Goal: Check status: Check status

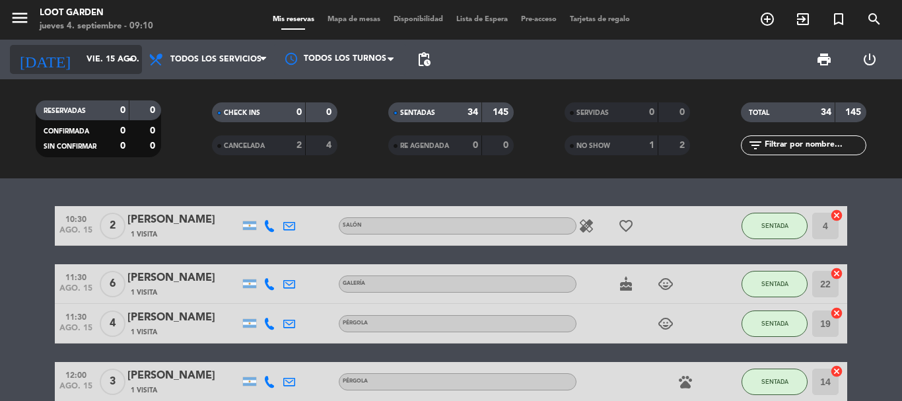
click at [86, 57] on input "vie. 15 ago." at bounding box center [136, 59] width 112 height 22
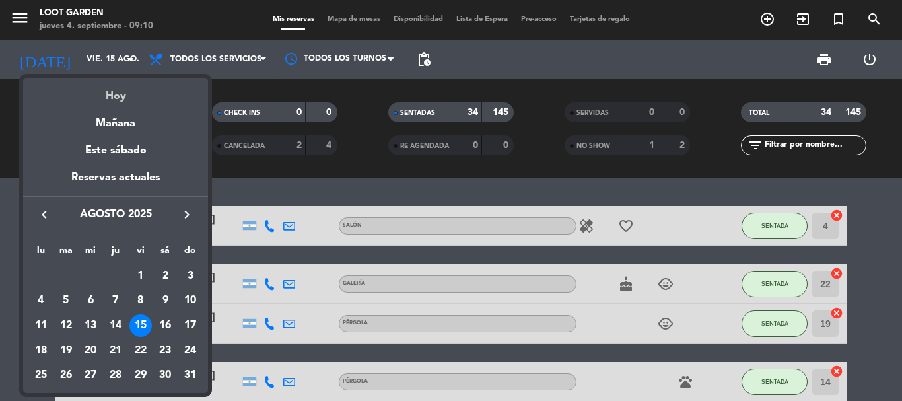
click at [105, 90] on div "Hoy" at bounding box center [115, 91] width 185 height 27
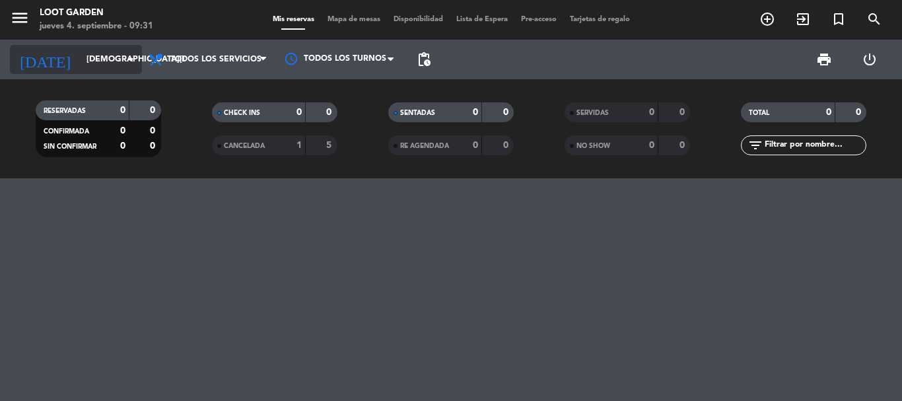
click at [114, 70] on input "[DEMOGRAPHIC_DATA][DATE]" at bounding box center [136, 59] width 112 height 22
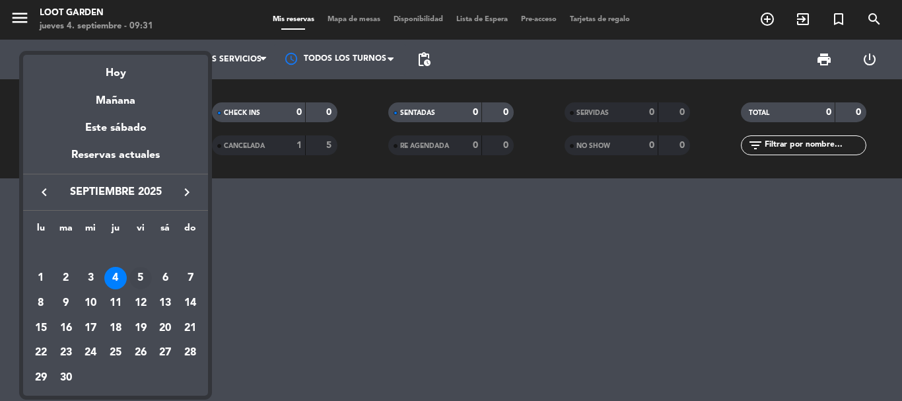
click at [139, 273] on div "5" at bounding box center [140, 278] width 22 height 22
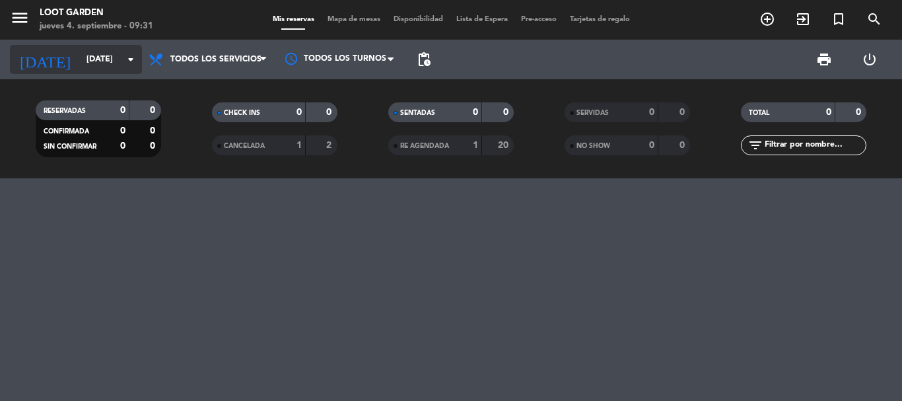
click at [107, 59] on input "[DATE]" at bounding box center [136, 59] width 112 height 22
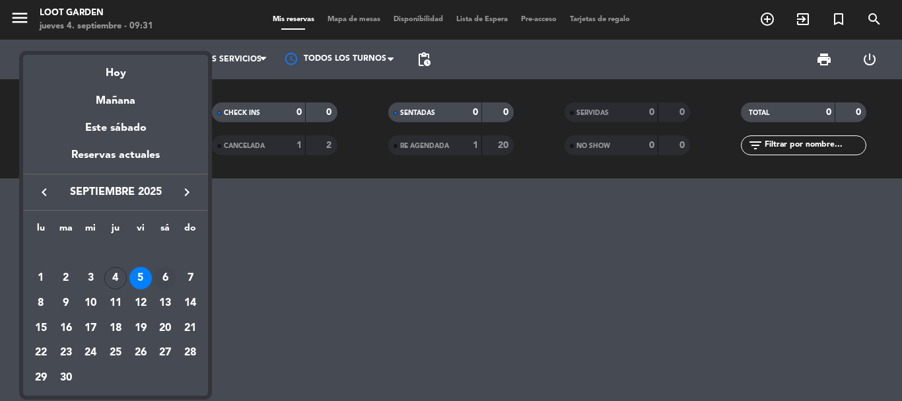
click at [166, 270] on div "6" at bounding box center [165, 278] width 22 height 22
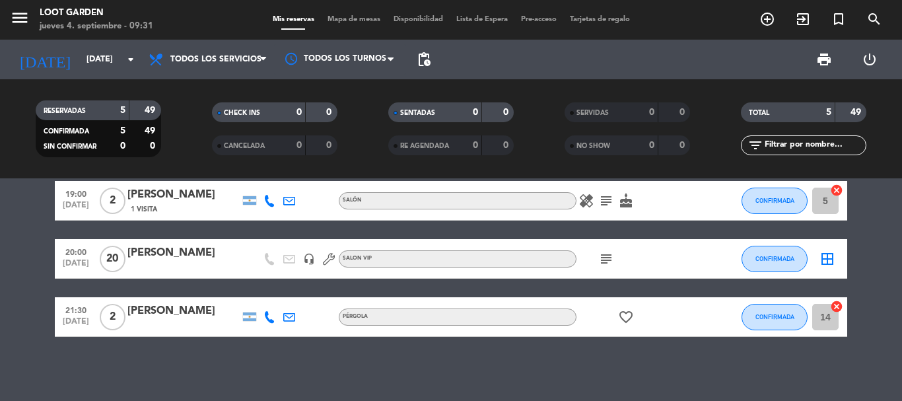
scroll to position [143, 0]
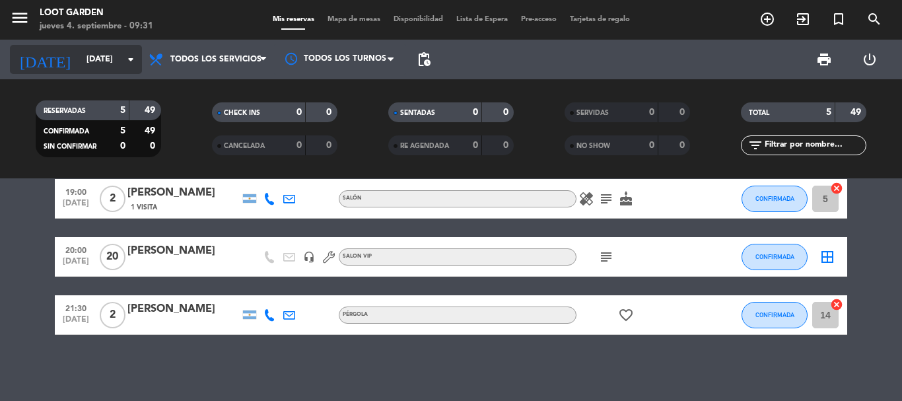
click at [82, 48] on input "[DATE]" at bounding box center [136, 59] width 112 height 22
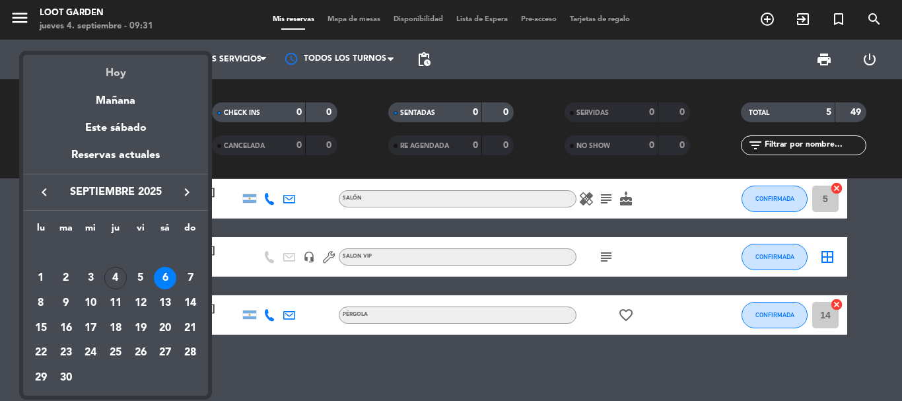
click at [83, 59] on div "Hoy" at bounding box center [115, 68] width 185 height 27
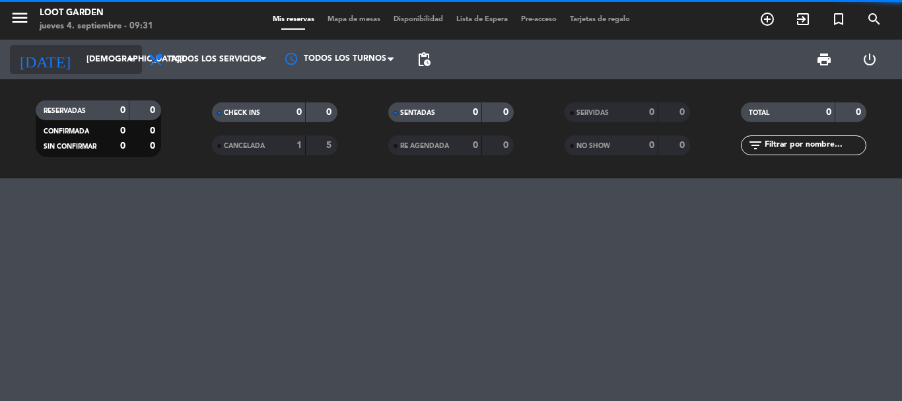
scroll to position [0, 0]
click at [87, 63] on input "[DEMOGRAPHIC_DATA][DATE]" at bounding box center [136, 59] width 112 height 22
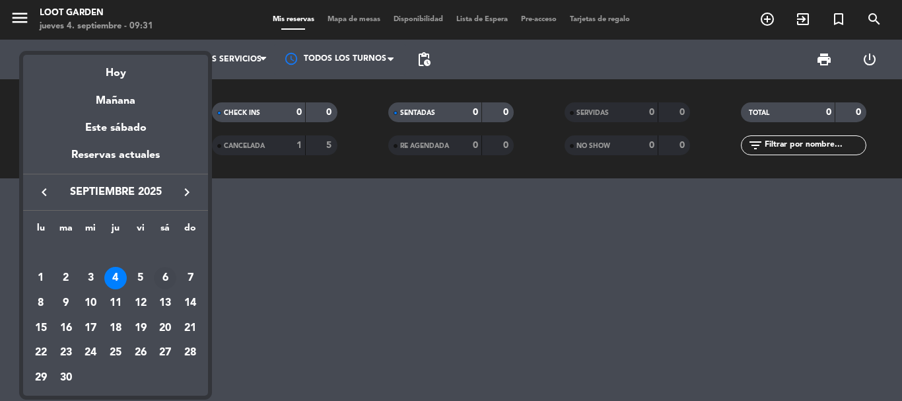
click at [166, 273] on div "6" at bounding box center [165, 278] width 22 height 22
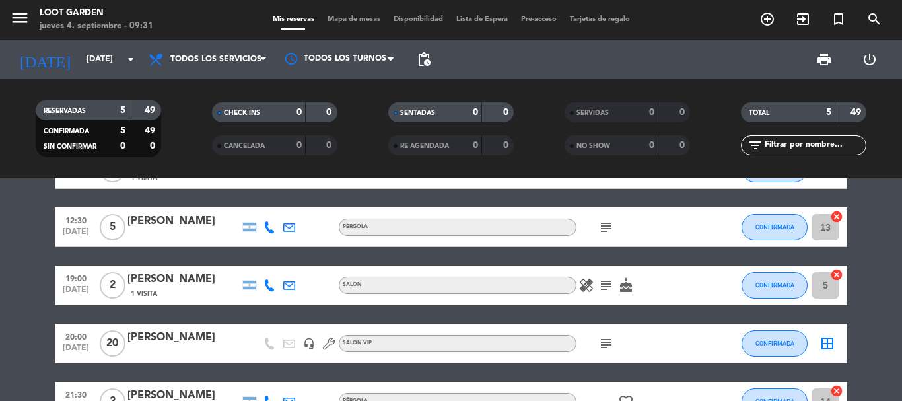
scroll to position [143, 0]
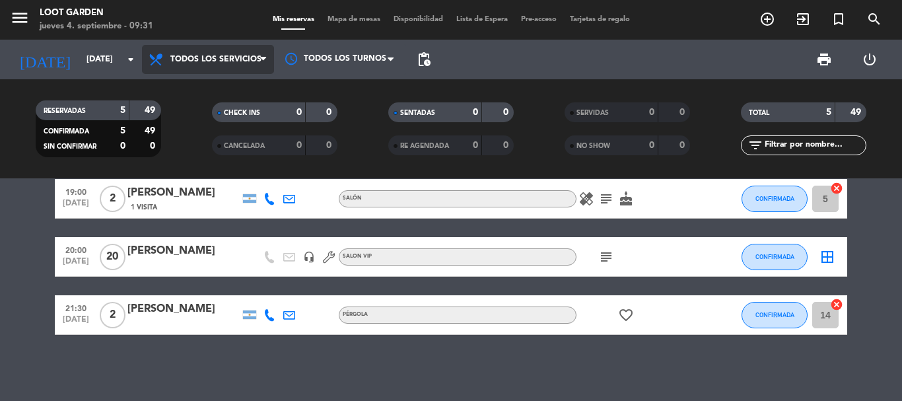
click at [224, 54] on span "Todos los servicios" at bounding box center [208, 59] width 132 height 29
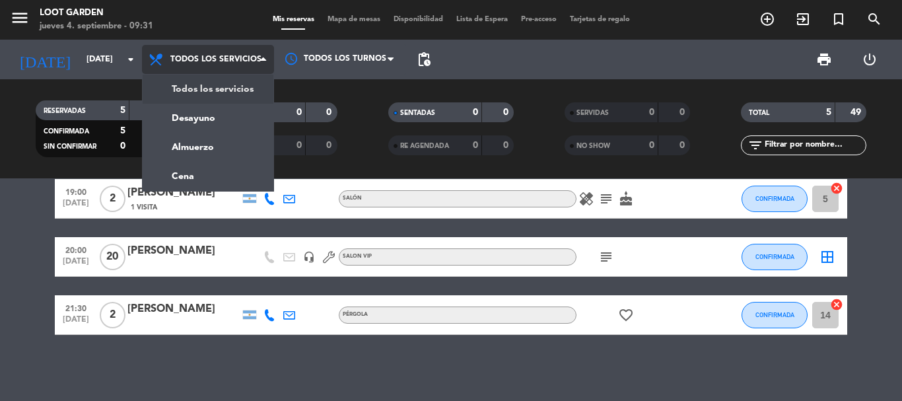
click at [224, 54] on span "Todos los servicios" at bounding box center [208, 59] width 132 height 29
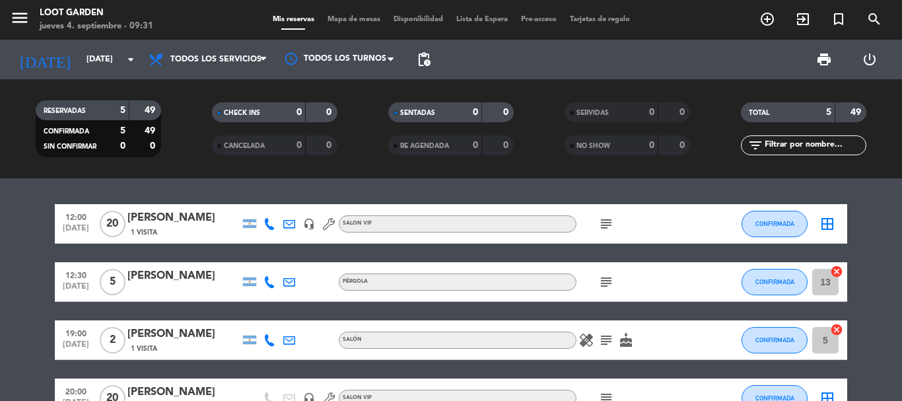
scroll to position [0, 0]
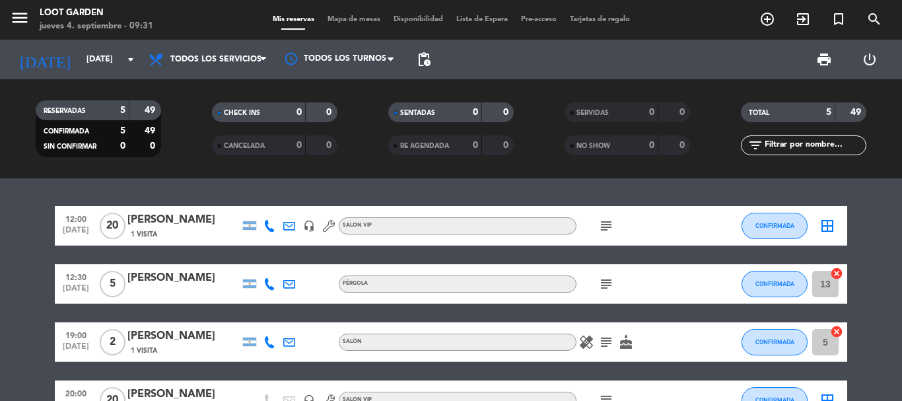
click at [608, 221] on icon "subject" at bounding box center [606, 226] width 16 height 16
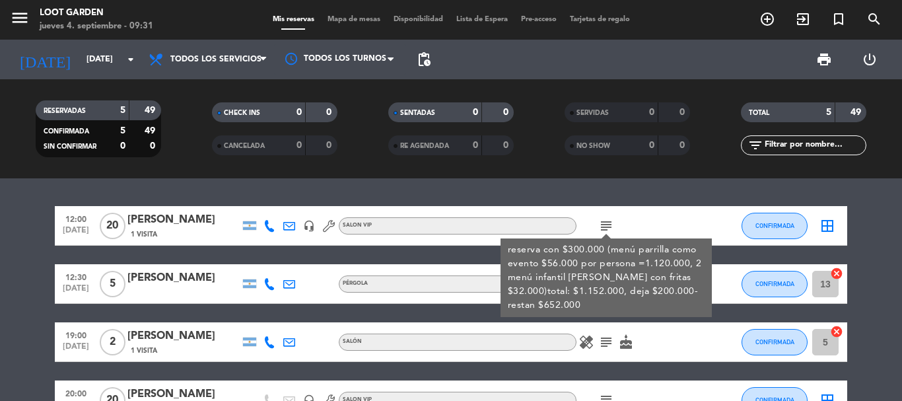
click at [608, 221] on icon "subject" at bounding box center [606, 226] width 16 height 16
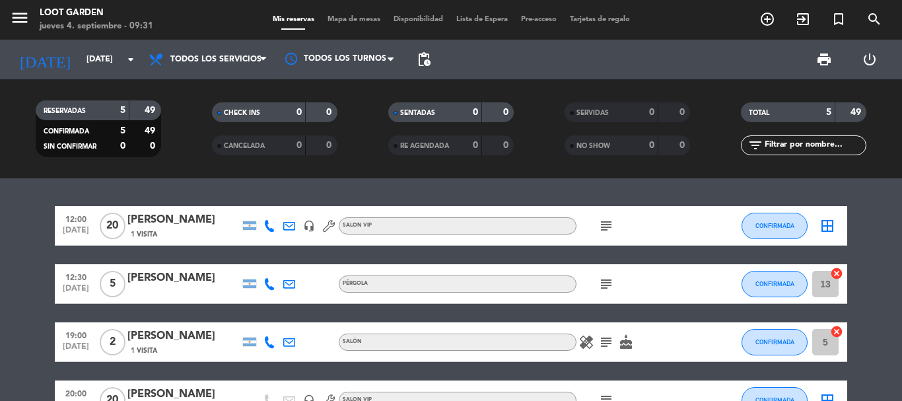
click at [608, 221] on icon "subject" at bounding box center [606, 226] width 16 height 16
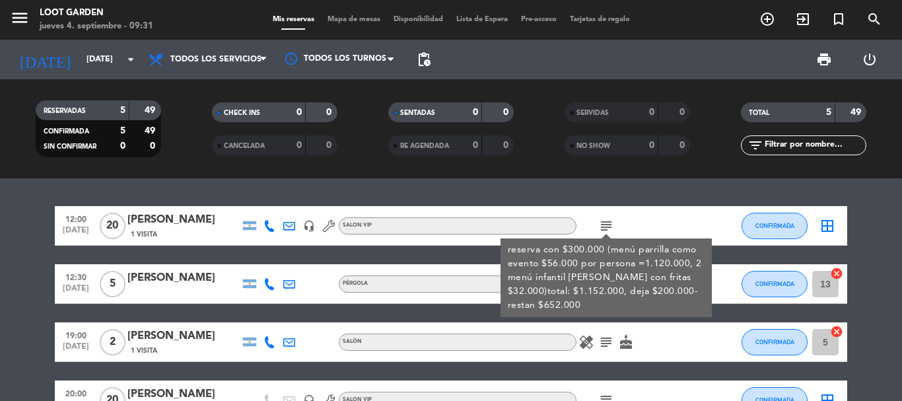
click at [603, 220] on icon "subject" at bounding box center [606, 226] width 16 height 16
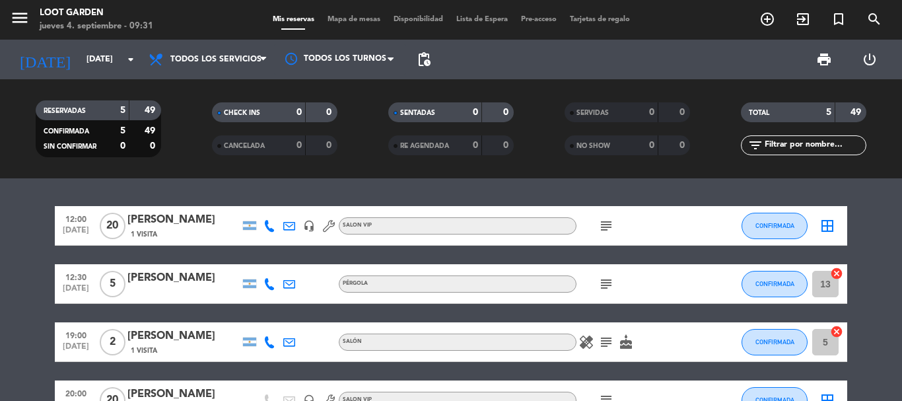
click at [612, 283] on icon "subject" at bounding box center [606, 284] width 16 height 16
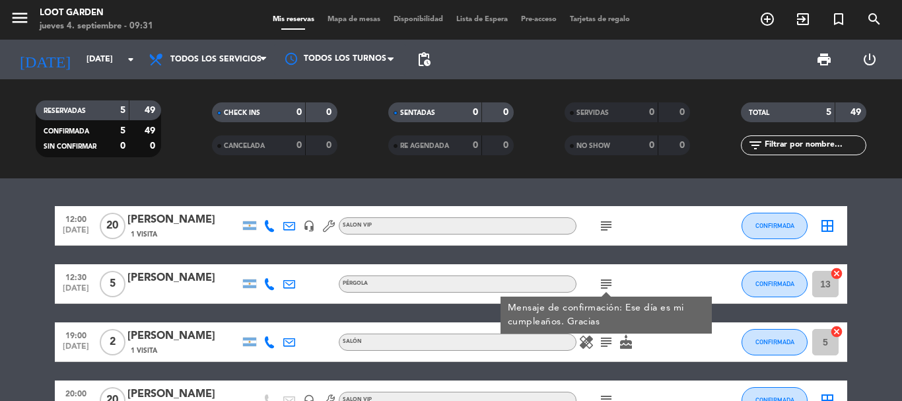
click at [608, 283] on icon "subject" at bounding box center [606, 284] width 16 height 16
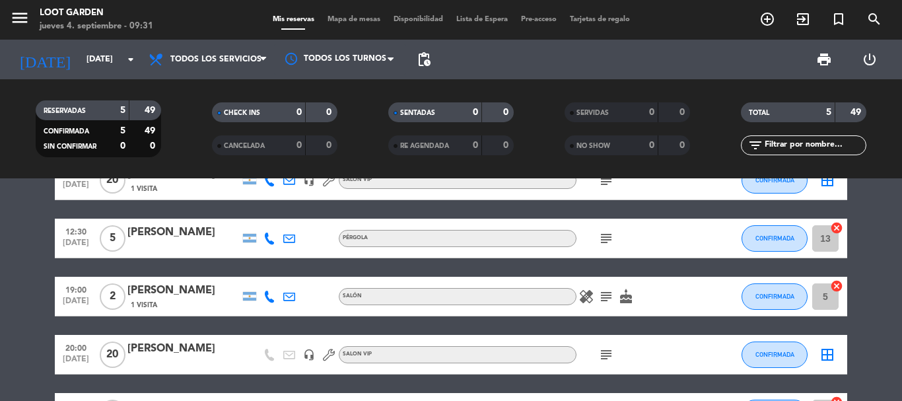
scroll to position [66, 0]
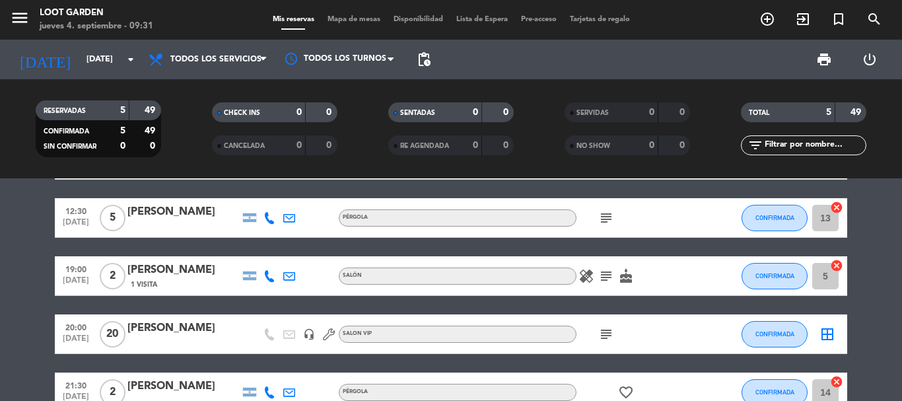
click at [600, 275] on icon "subject" at bounding box center [606, 276] width 16 height 16
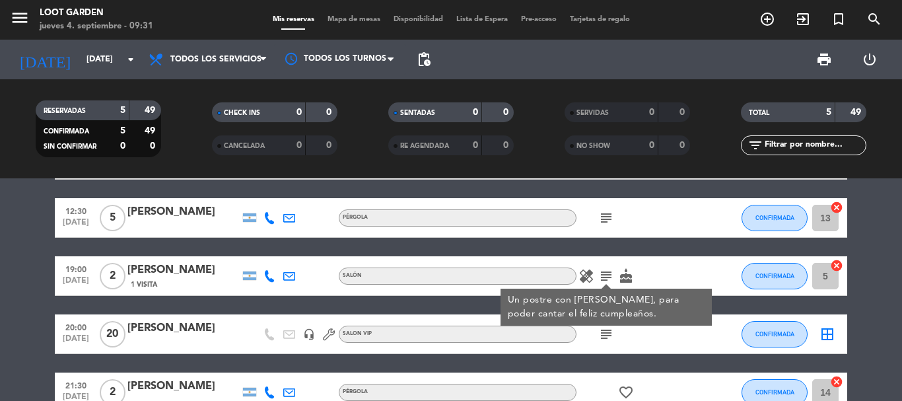
click at [606, 275] on icon "subject" at bounding box center [606, 276] width 16 height 16
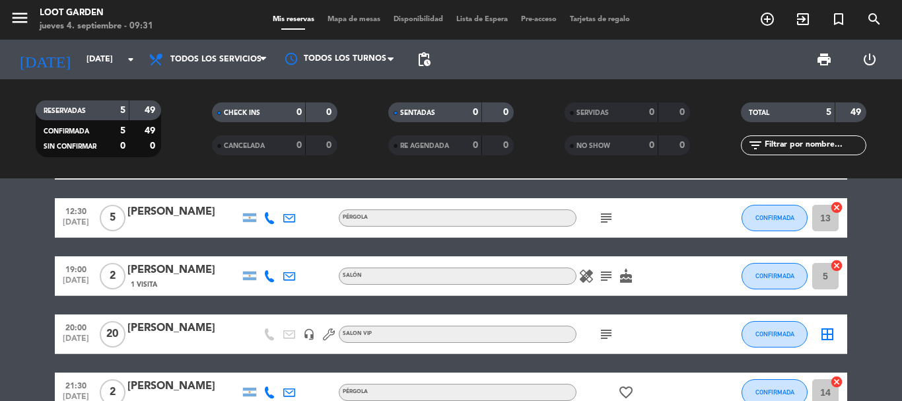
scroll to position [132, 0]
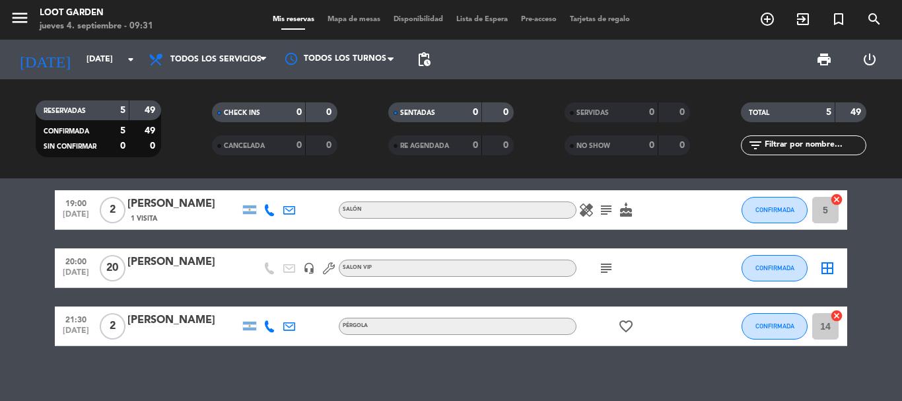
click at [607, 265] on icon "subject" at bounding box center [606, 268] width 16 height 16
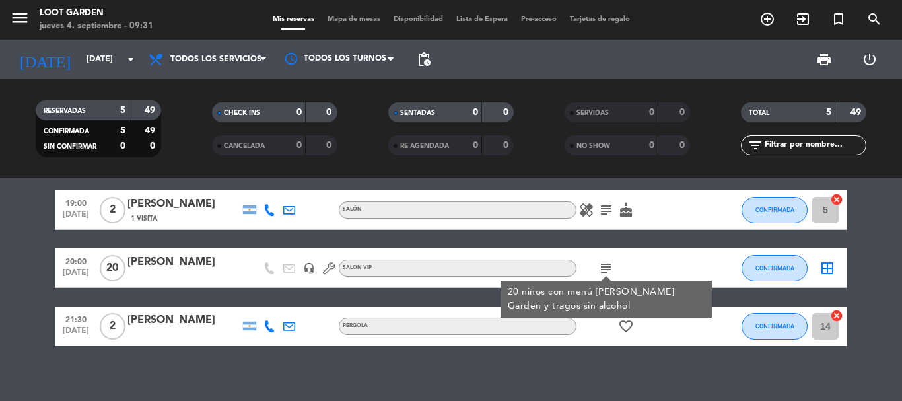
click at [607, 265] on icon "subject" at bounding box center [606, 268] width 16 height 16
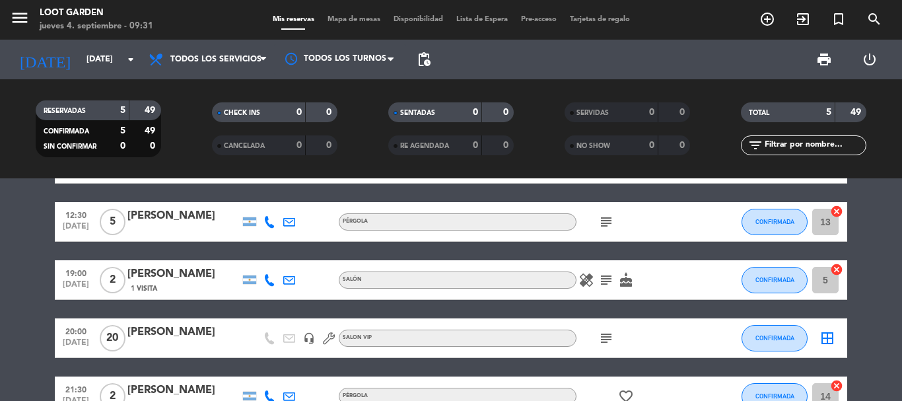
scroll to position [0, 0]
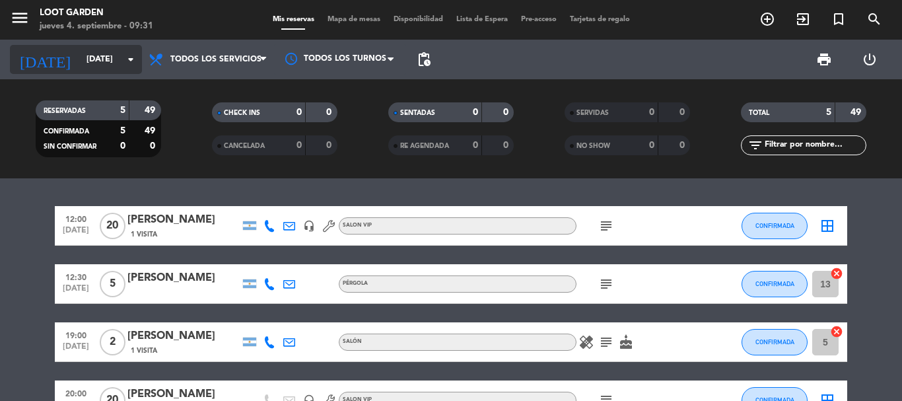
click at [100, 65] on input "[DATE]" at bounding box center [136, 59] width 112 height 22
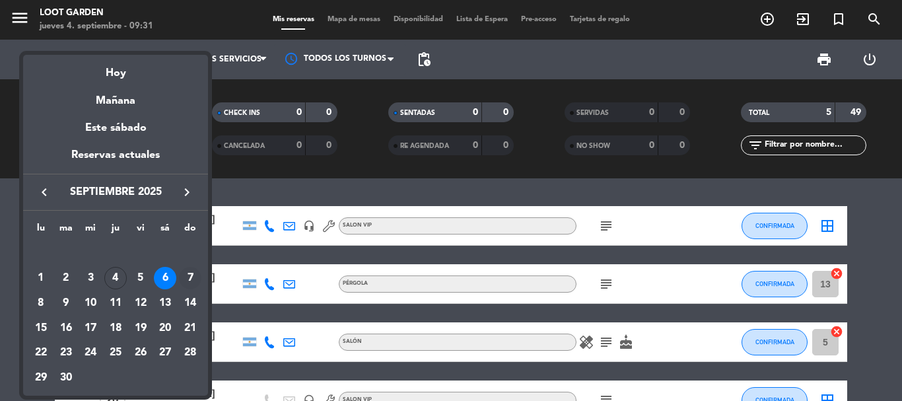
click at [189, 271] on div "7" at bounding box center [190, 278] width 22 height 22
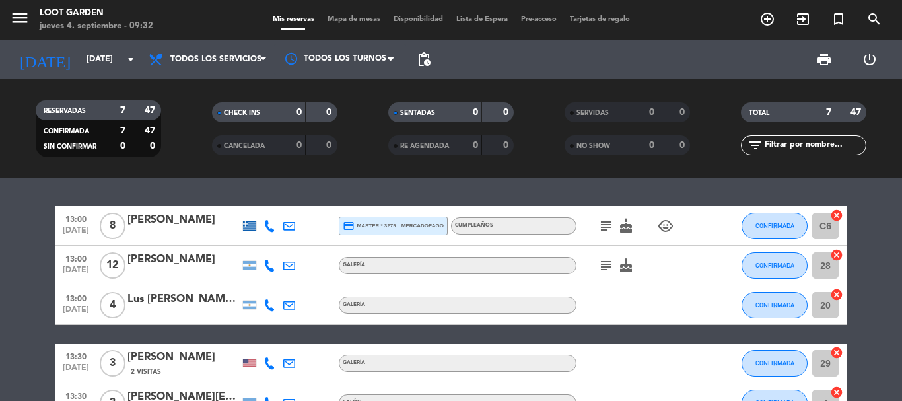
click at [604, 226] on icon "subject" at bounding box center [606, 226] width 16 height 16
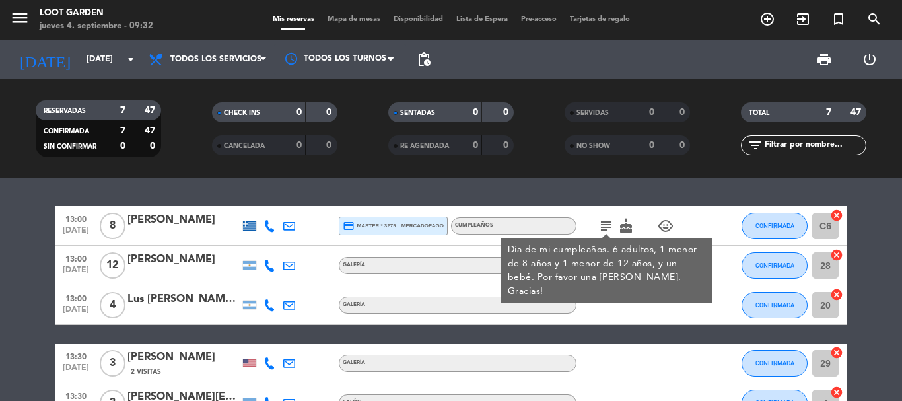
click at [605, 221] on icon "subject" at bounding box center [606, 226] width 16 height 16
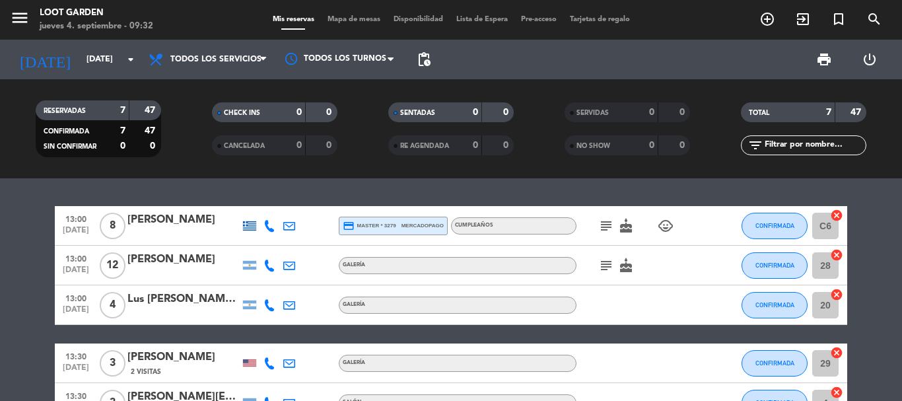
click at [605, 264] on icon "subject" at bounding box center [606, 265] width 16 height 16
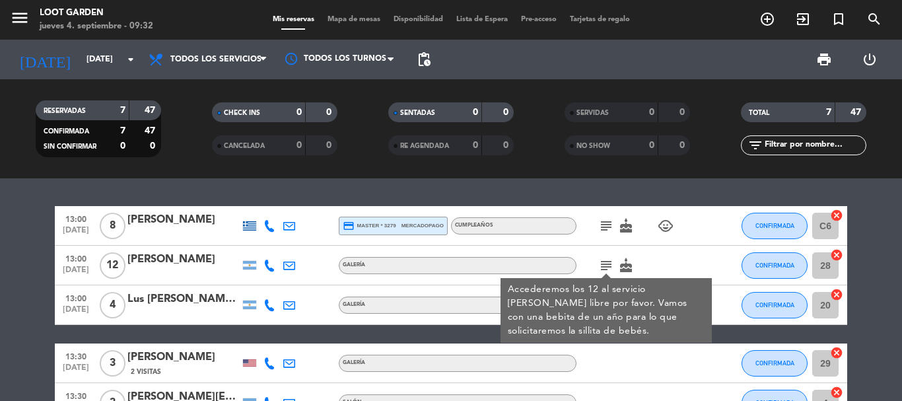
click at [607, 262] on icon "subject" at bounding box center [606, 265] width 16 height 16
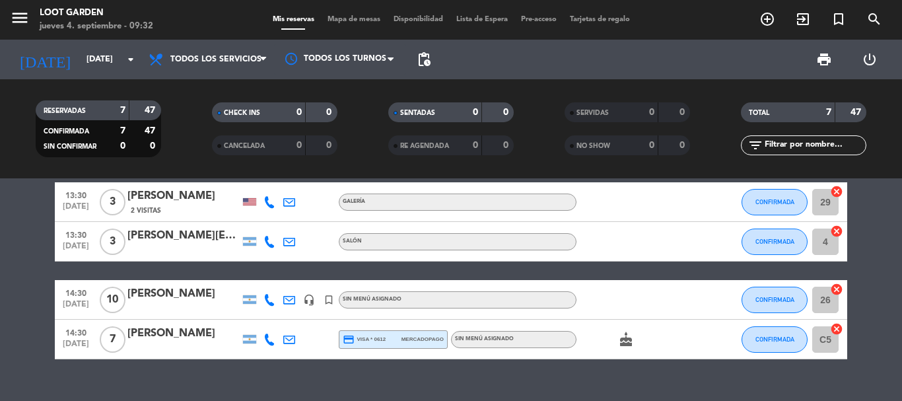
scroll to position [185, 0]
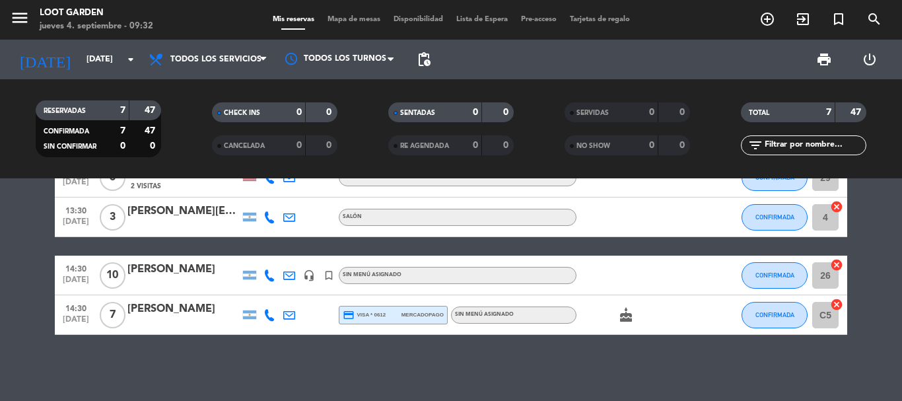
click at [184, 275] on div "[PERSON_NAME]" at bounding box center [183, 269] width 112 height 17
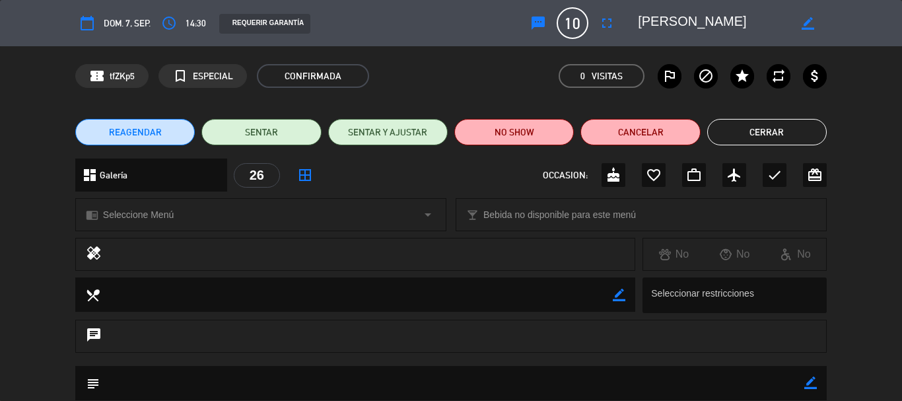
click at [228, 208] on div "chrome_reader_mode Seleccione Menú arrow_drop_down" at bounding box center [261, 215] width 370 height 32
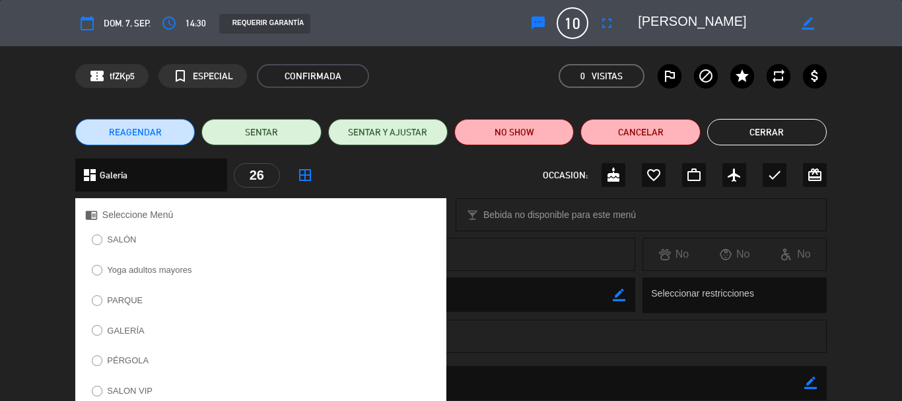
click at [139, 331] on label "GALERÍA" at bounding box center [125, 330] width 37 height 9
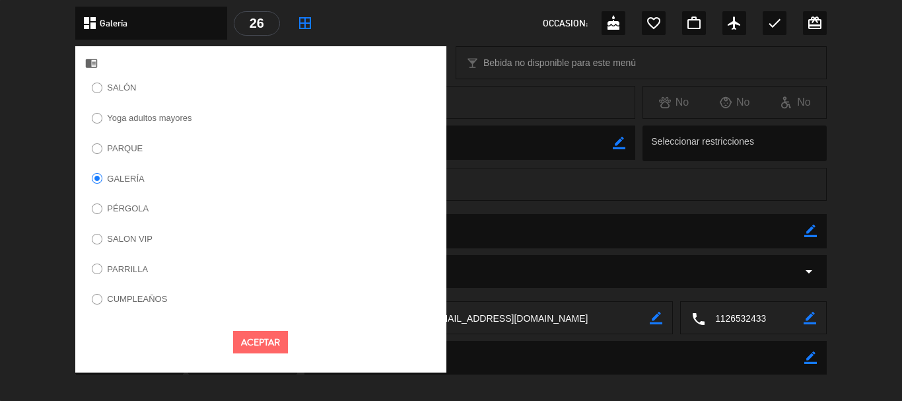
scroll to position [165, 0]
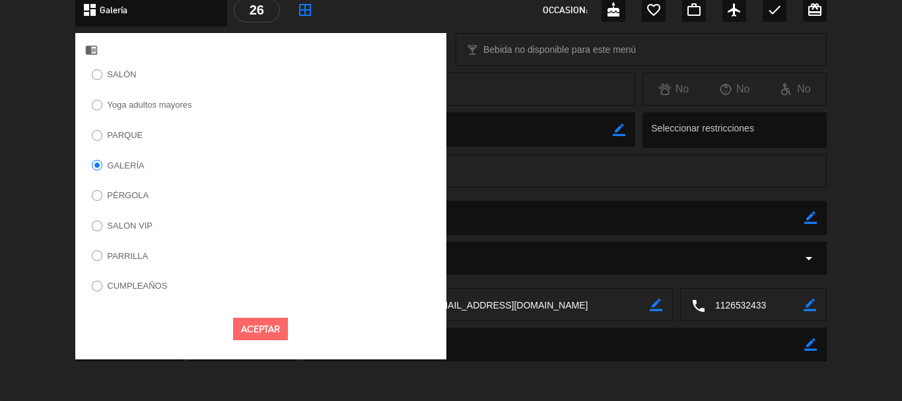
click at [269, 329] on button "Aceptar" at bounding box center [260, 328] width 55 height 23
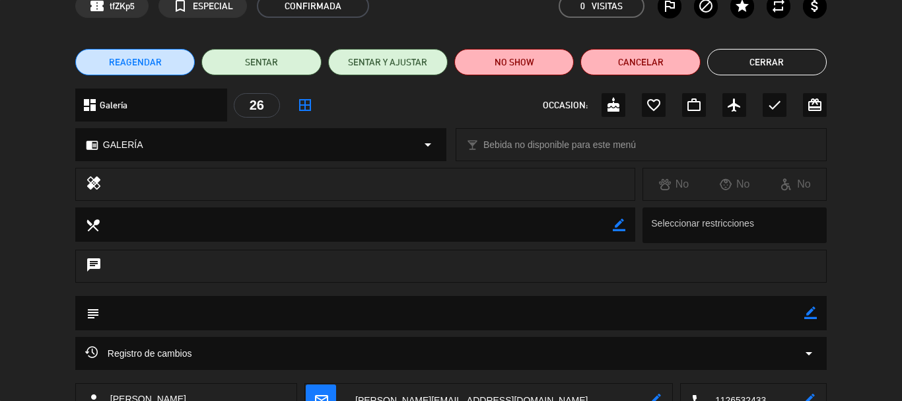
scroll to position [0, 0]
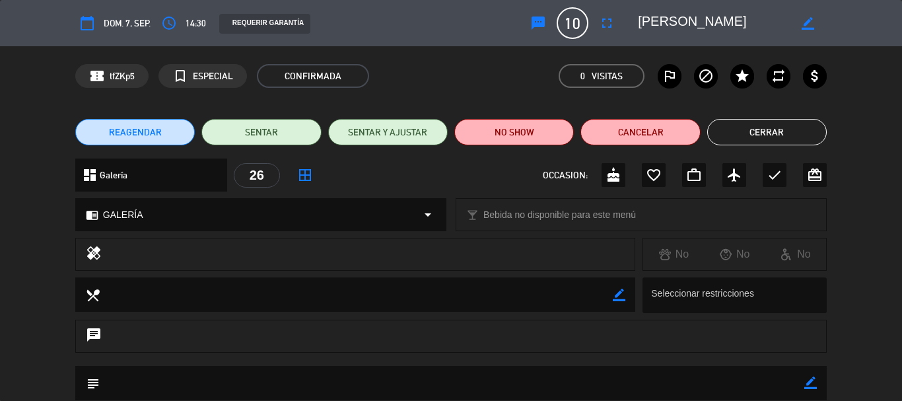
click at [734, 127] on button "Cerrar" at bounding box center [766, 132] width 119 height 26
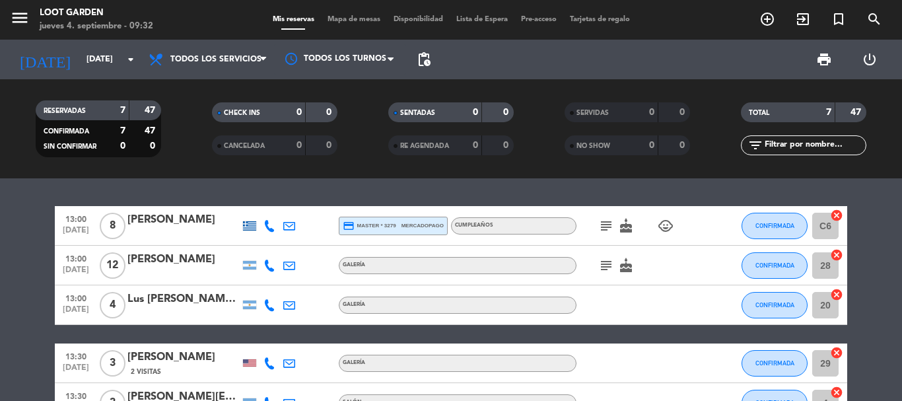
click at [248, 228] on div at bounding box center [249, 225] width 13 height 9
click at [0, 283] on bookings-row "13:00 [DATE] 8 [PERSON_NAME] Greece credit_card master * 3279 mercadopago CUMPL…" at bounding box center [451, 363] width 902 height 314
click at [86, 65] on input "[DATE]" at bounding box center [136, 59] width 112 height 22
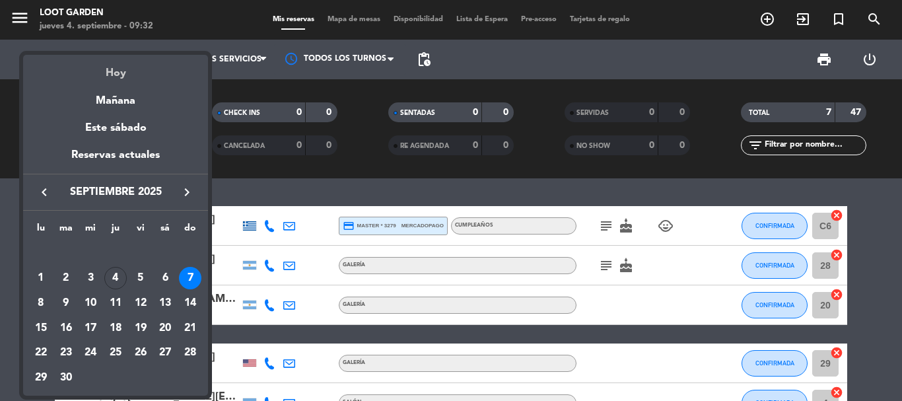
click at [123, 66] on div "Hoy" at bounding box center [115, 68] width 185 height 27
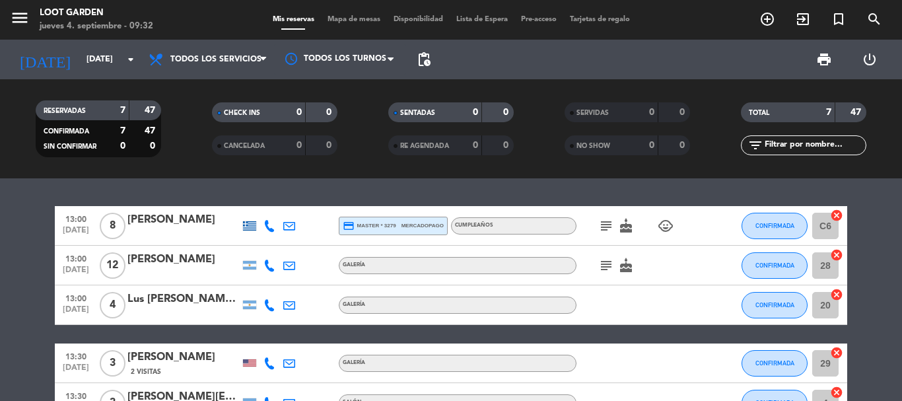
type input "[DEMOGRAPHIC_DATA][DATE]"
